Goal: Find specific page/section: Find specific page/section

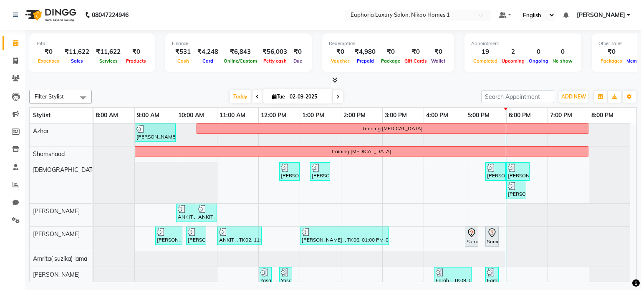
click at [383, 18] on input "text" at bounding box center [409, 16] width 121 height 8
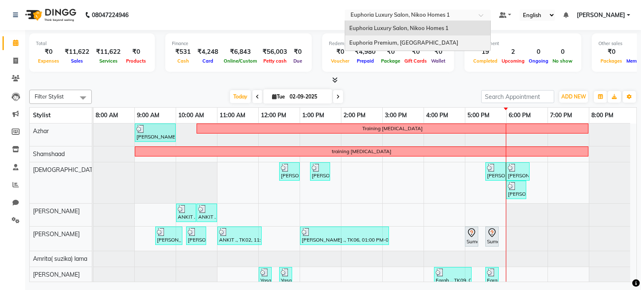
click at [388, 38] on div "Euphoria Premium, [GEOGRAPHIC_DATA]" at bounding box center [417, 42] width 145 height 15
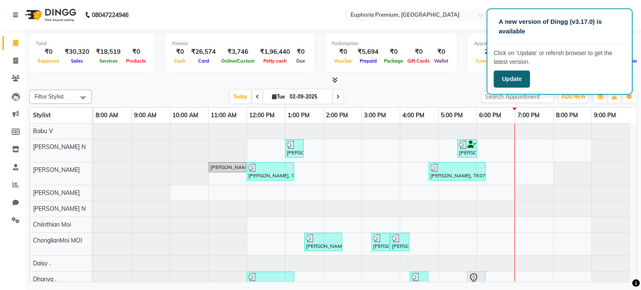
click at [508, 75] on button "Update" at bounding box center [512, 79] width 36 height 17
